Goal: Find contact information: Find contact information

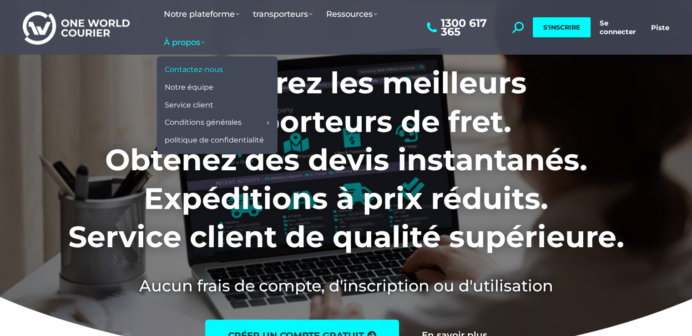
click at [200, 65] on font "Contactez-nous" at bounding box center [194, 69] width 58 height 9
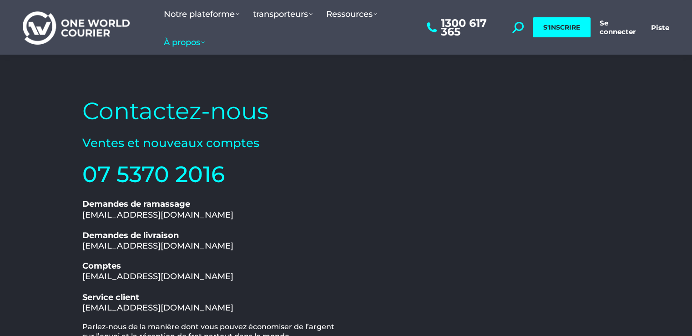
click at [627, 202] on div "Contactez-nous Ventes et nouveaux comptes 07 5370 2016 1300 617 365 Demandes de…" at bounding box center [345, 277] width 591 height 383
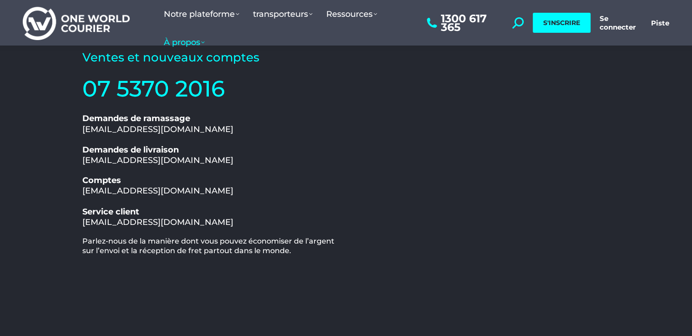
scroll to position [91, 0]
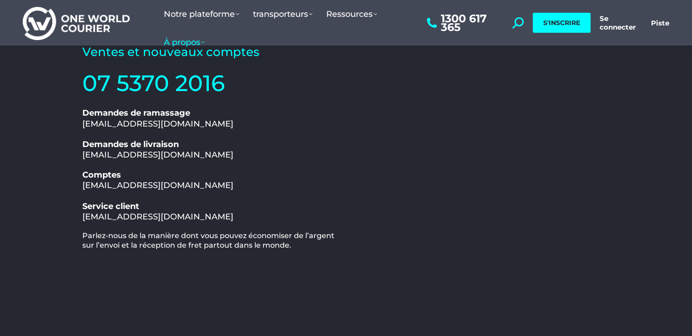
drag, startPoint x: 227, startPoint y: 215, endPoint x: 70, endPoint y: 215, distance: 157.4
click at [70, 215] on div "Contactez-nous Ventes et nouveaux comptes 07 5370 2016 1300 617 365 Demandes de…" at bounding box center [345, 186] width 591 height 383
copy font "[EMAIL_ADDRESS][DOMAIN_NAME]"
click at [115, 136] on div "Contactez-nous Ventes et nouveaux comptes 07 5370 2016 1300 617 365 Demandes de…" at bounding box center [212, 187] width 268 height 374
drag, startPoint x: 236, startPoint y: 188, endPoint x: 82, endPoint y: 187, distance: 153.3
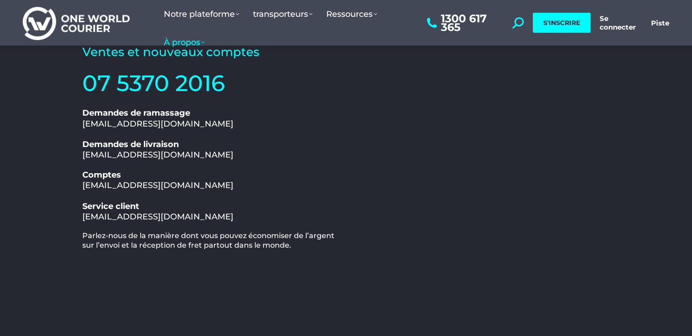
click at [82, 187] on h2 "Comptes accounts@oneworldcourier.com.au" at bounding box center [211, 180] width 259 height 21
click at [82, 187] on font "accounts@oneworldcourier.com.au" at bounding box center [157, 185] width 151 height 10
copy font "accounts@oneworldcourier.com.au"
drag, startPoint x: 228, startPoint y: 149, endPoint x: 230, endPoint y: 163, distance: 14.6
click at [230, 163] on div "Contactez-nous Ventes et nouveaux comptes 07 5370 2016 1300 617 365 Demandes de…" at bounding box center [212, 187] width 268 height 374
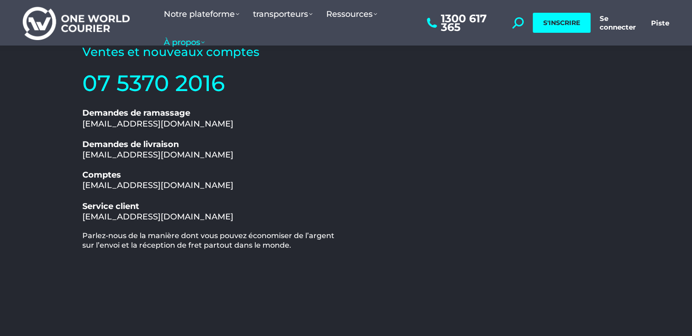
click at [230, 163] on div "Contactez-nous Ventes et nouveaux comptes 07 5370 2016 1300 617 365 Demandes de…" at bounding box center [212, 187] width 268 height 374
drag, startPoint x: 227, startPoint y: 154, endPoint x: 84, endPoint y: 155, distance: 143.3
click at [84, 155] on h2 "Demandes de livraison delivery@oneworldcourier.com.au" at bounding box center [211, 149] width 259 height 21
copy font "[EMAIL_ADDRESS][DOMAIN_NAME]"
drag, startPoint x: 226, startPoint y: 121, endPoint x: 84, endPoint y: 124, distance: 141.5
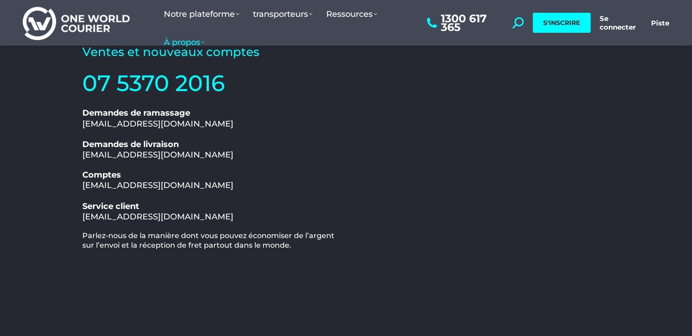
click at [84, 124] on h2 "Demandes de ramassage pickup@oneworldcourier.com.au" at bounding box center [211, 118] width 259 height 21
copy font "[EMAIL_ADDRESS][DOMAIN_NAME]"
drag, startPoint x: 118, startPoint y: 24, endPoint x: 78, endPoint y: 20, distance: 39.7
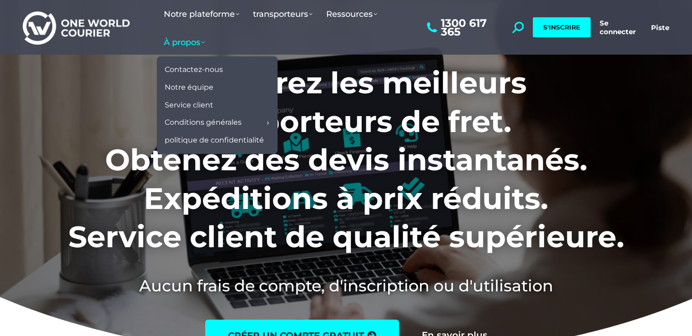
click at [183, 44] on font "À propos" at bounding box center [182, 42] width 36 height 10
click at [187, 55] on link "À propos" at bounding box center [184, 42] width 55 height 28
click at [179, 37] on font "À propos" at bounding box center [182, 42] width 36 height 10
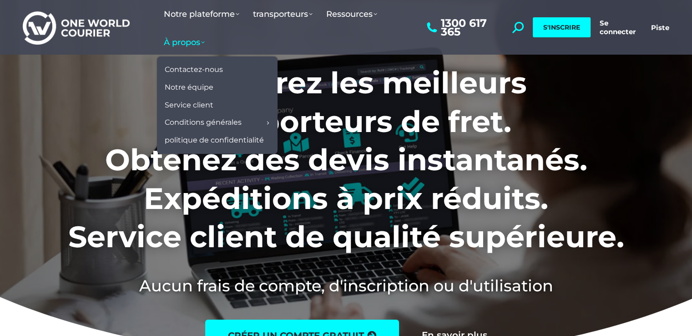
click at [179, 37] on font "À propos" at bounding box center [182, 42] width 36 height 10
click at [193, 44] on font "À propos" at bounding box center [182, 42] width 36 height 10
click at [205, 101] on font "Service client" at bounding box center [189, 105] width 49 height 9
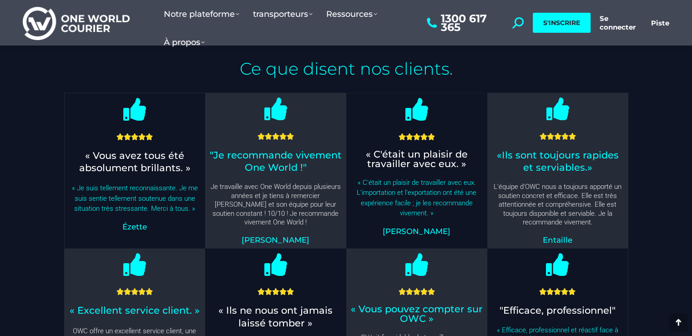
scroll to position [2209, 0]
